Goal: Navigation & Orientation: Understand site structure

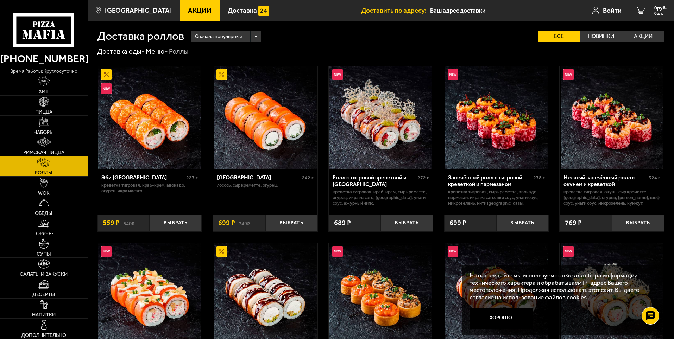
click at [43, 233] on span "Горячее" at bounding box center [43, 233] width 21 height 5
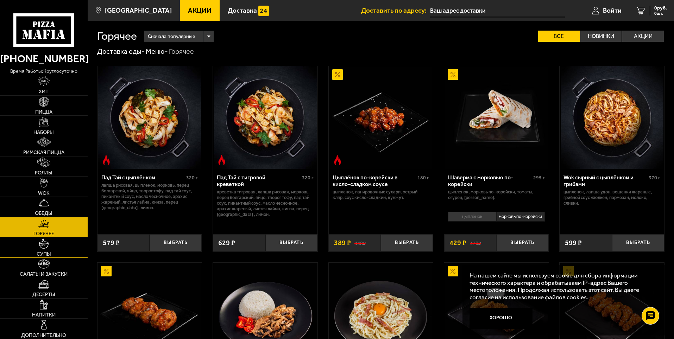
click at [45, 246] on img at bounding box center [44, 244] width 10 height 10
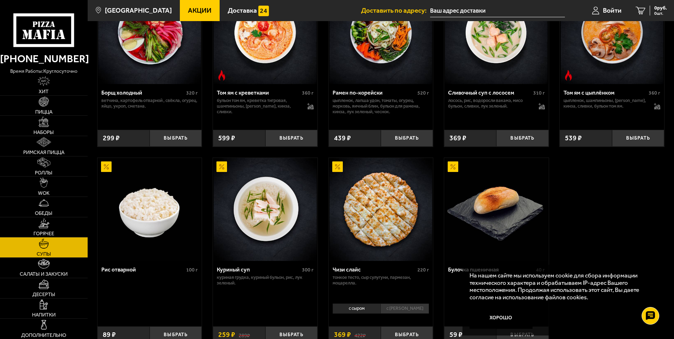
scroll to position [240, 0]
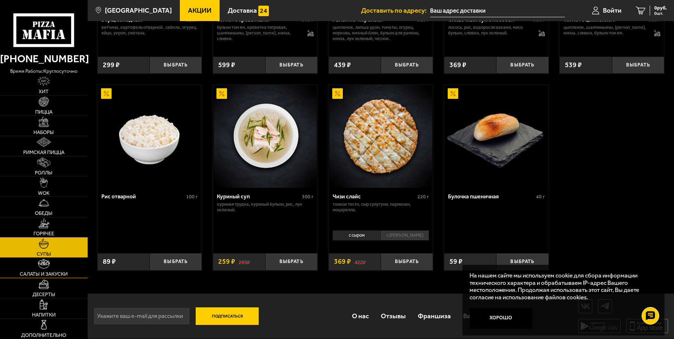
click at [43, 270] on link "Салаты и закуски" at bounding box center [44, 268] width 88 height 20
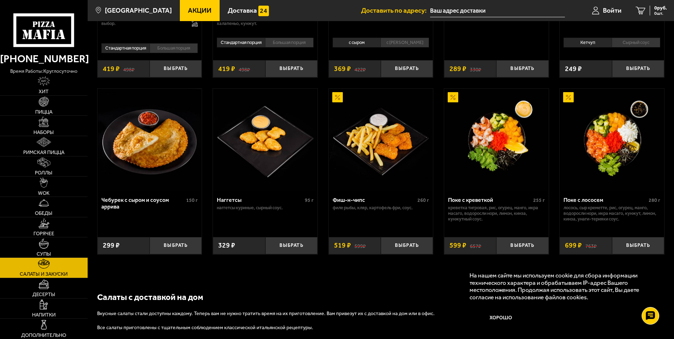
scroll to position [417, 0]
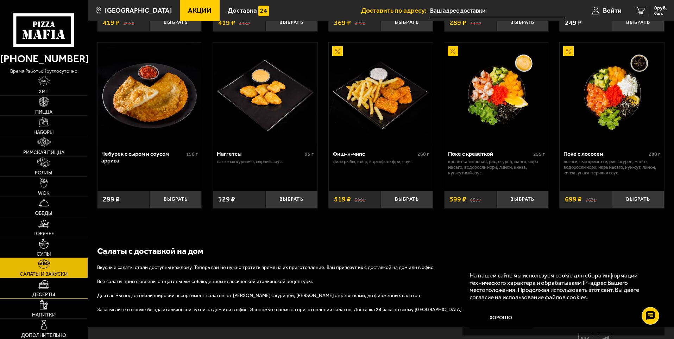
click at [52, 290] on link "Десерты" at bounding box center [44, 289] width 88 height 20
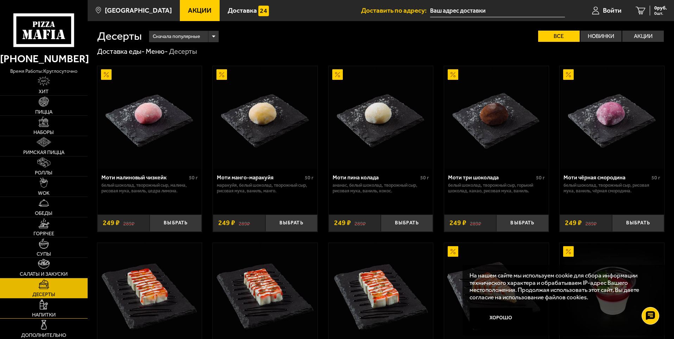
click at [55, 311] on link "Напитки" at bounding box center [44, 309] width 88 height 20
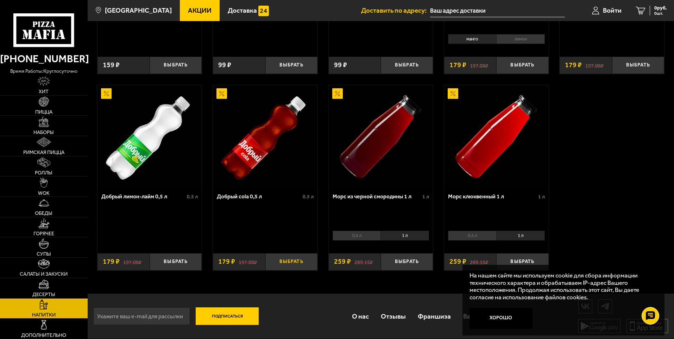
scroll to position [357, 0]
click at [45, 326] on img at bounding box center [44, 325] width 10 height 10
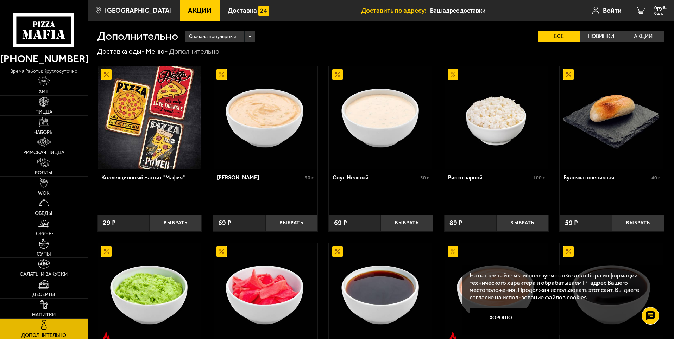
click at [47, 198] on link "Обеды" at bounding box center [44, 207] width 88 height 20
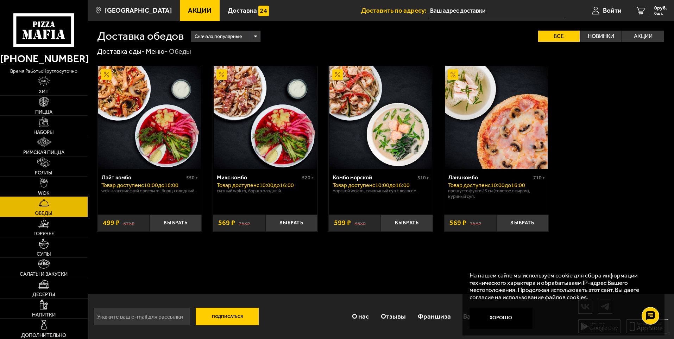
click at [39, 191] on span "WOK" at bounding box center [44, 193] width 12 height 5
